Goal: Find specific page/section: Find specific page/section

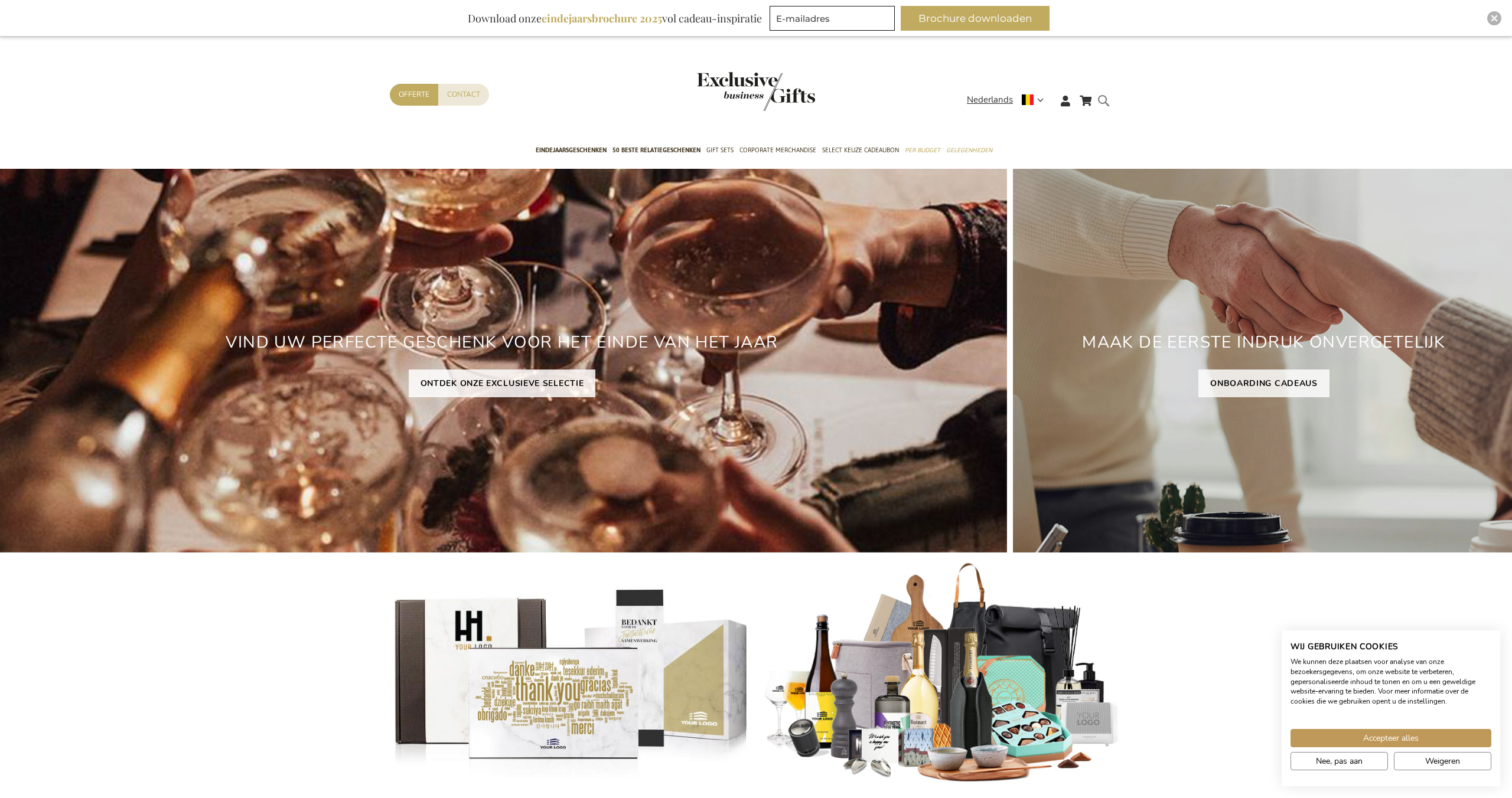
click at [1113, 104] on form "Search Search" at bounding box center [1106, 110] width 12 height 34
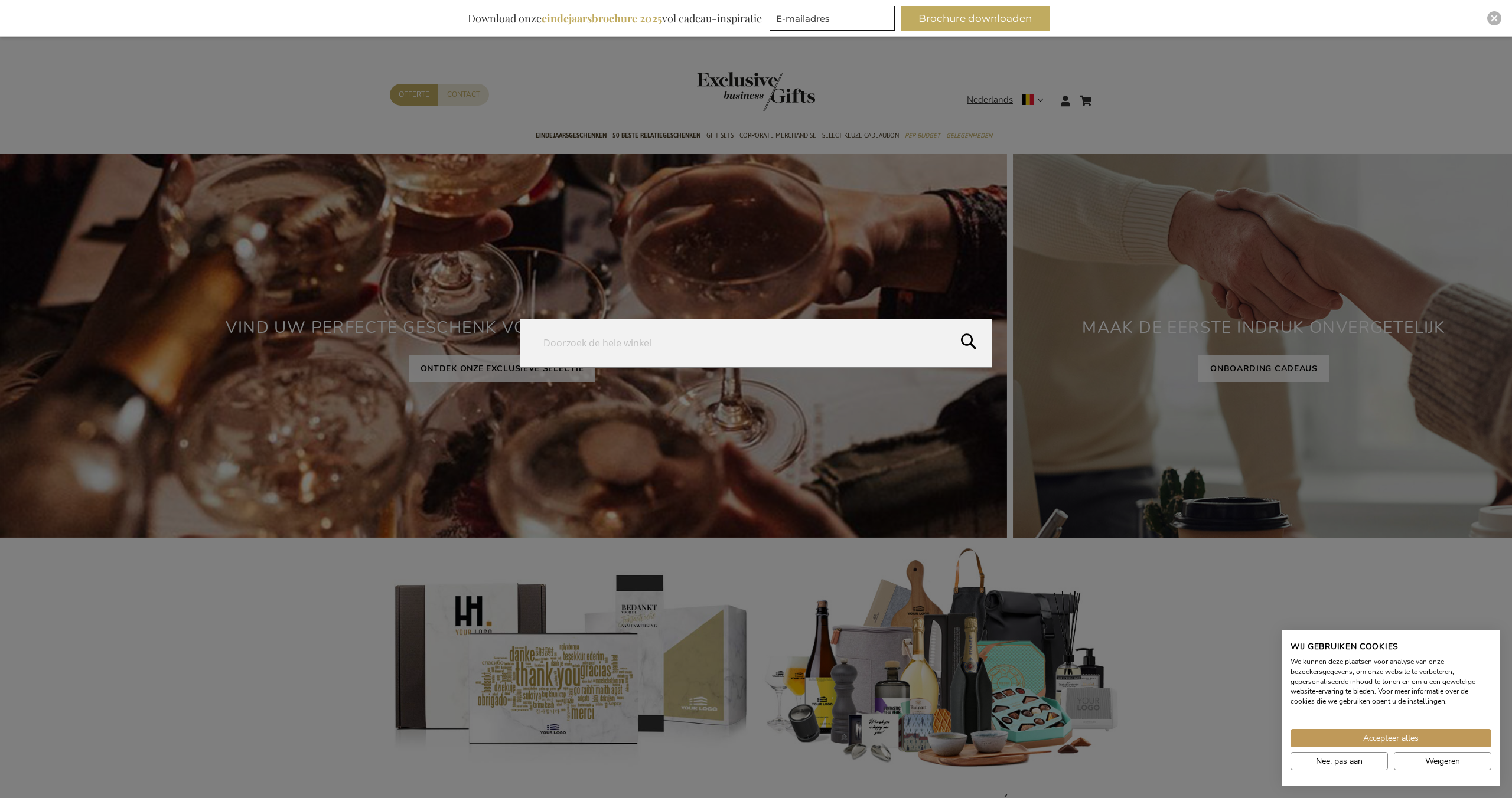
click at [683, 352] on input "Search" at bounding box center [756, 343] width 472 height 47
paste input "cid:84286713-1af6-48c7-a78f-00c75ca9eacd]"
type input "cid:84286713-1af6-48c7-a78f-00c75ca9eacd"
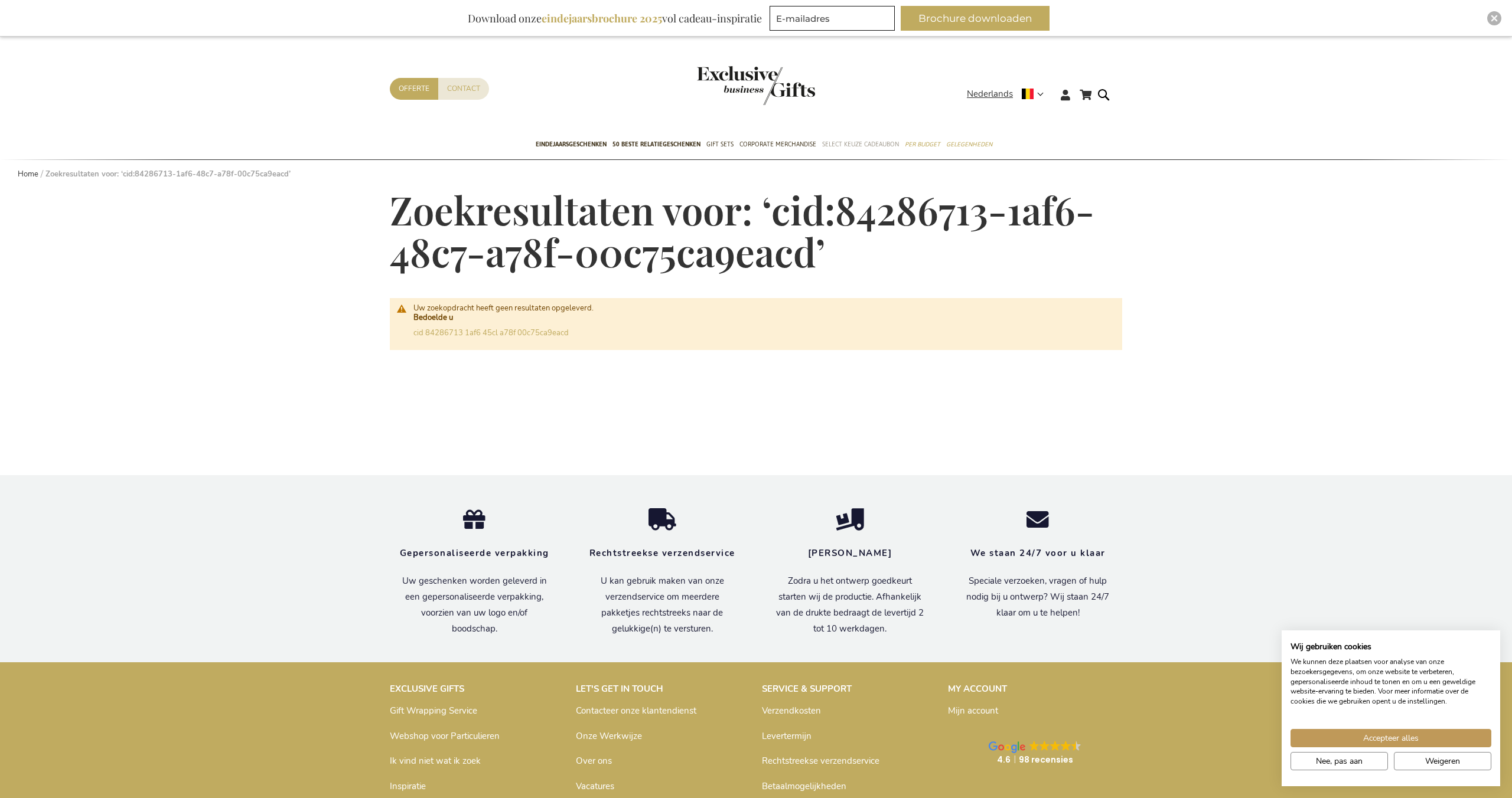
scroll to position [6, 0]
